Goal: Check status: Check status

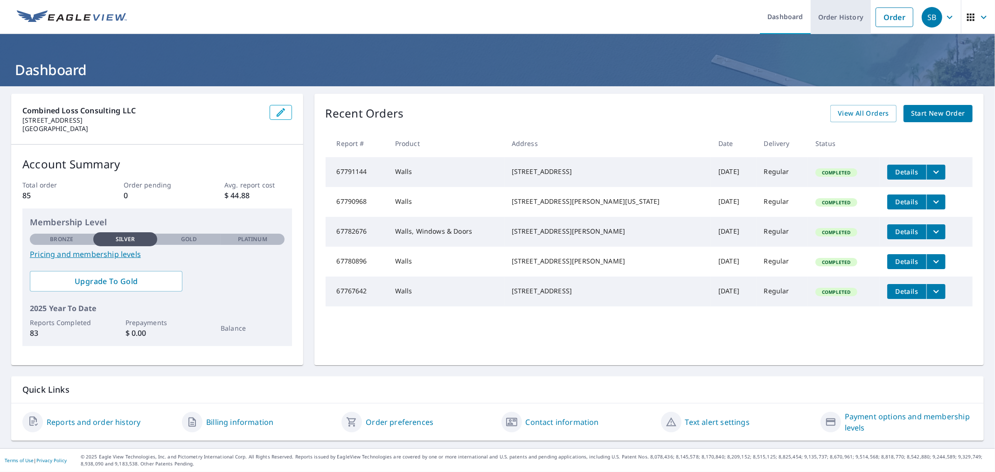
click at [812, 19] on link "Order History" at bounding box center [841, 17] width 60 height 34
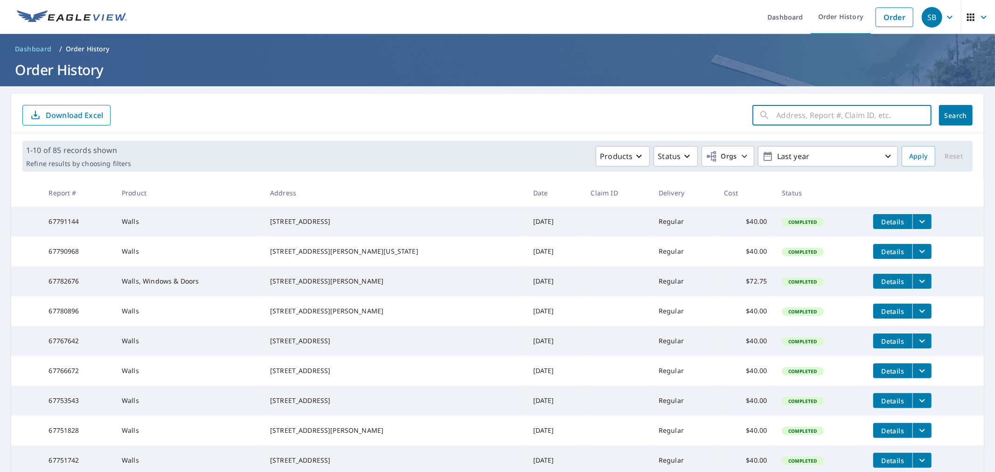
click at [802, 115] on input "text" at bounding box center [854, 115] width 155 height 26
type input "3270"
click at [946, 117] on span "Search" at bounding box center [955, 115] width 19 height 9
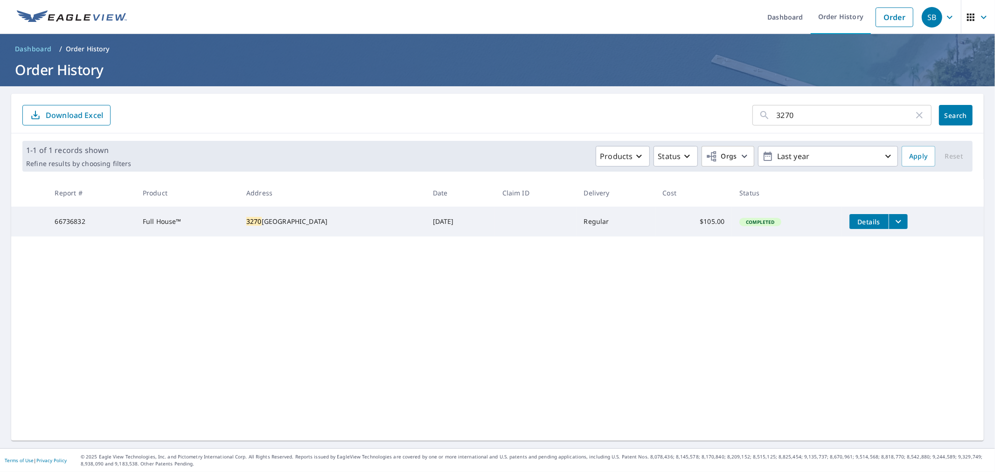
click at [904, 225] on icon "filesDropdownBtn-66736832" at bounding box center [898, 221] width 11 height 11
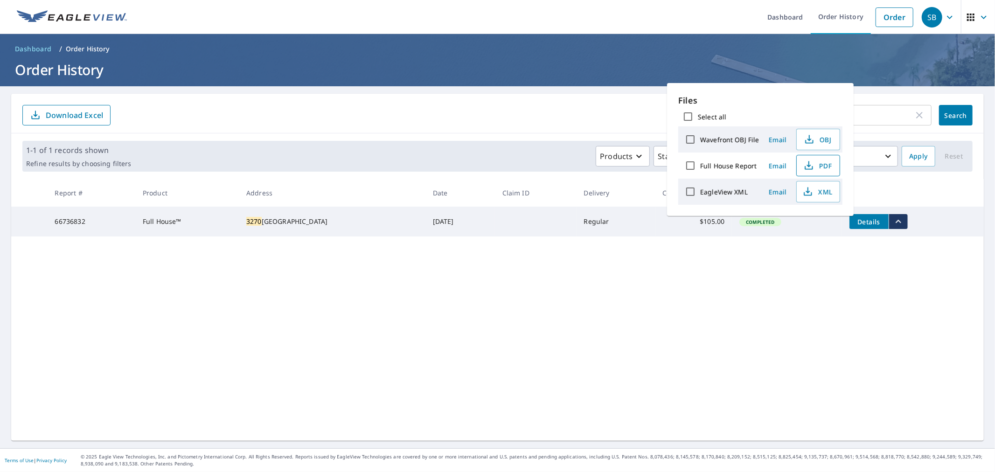
click at [814, 171] on icon "button" at bounding box center [808, 165] width 11 height 11
